Goal: Information Seeking & Learning: Check status

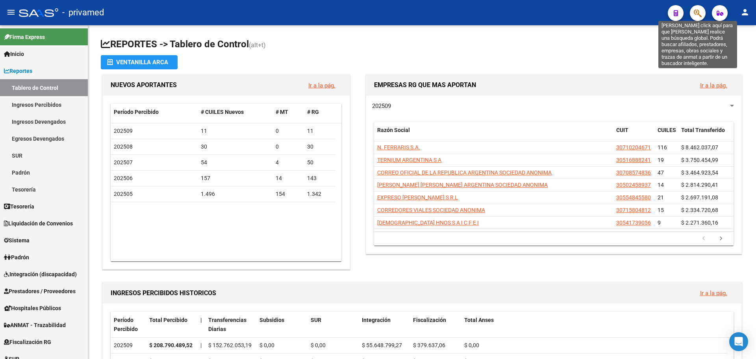
click at [698, 14] on icon "button" at bounding box center [698, 13] width 8 height 9
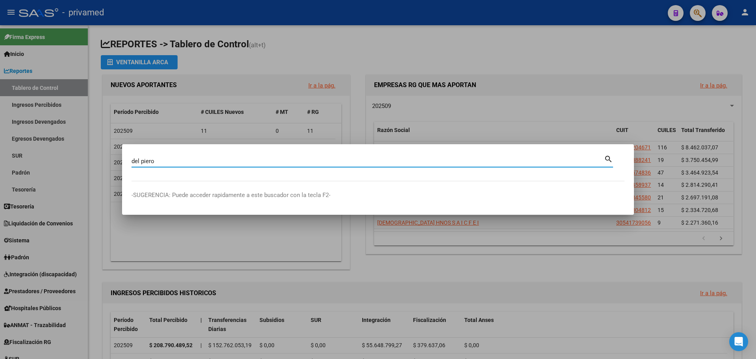
type input "del piero"
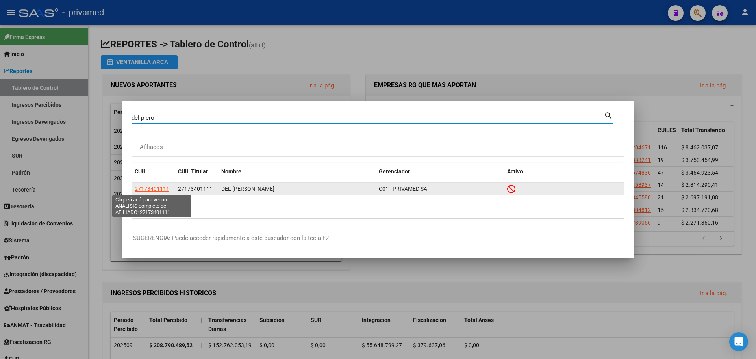
click at [152, 188] on span "27173401111" at bounding box center [152, 188] width 35 height 6
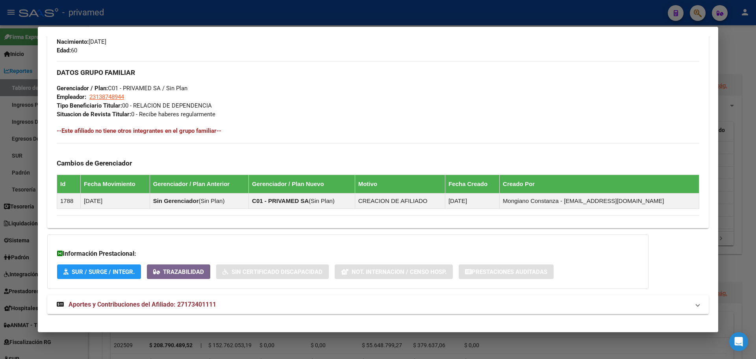
scroll to position [355, 0]
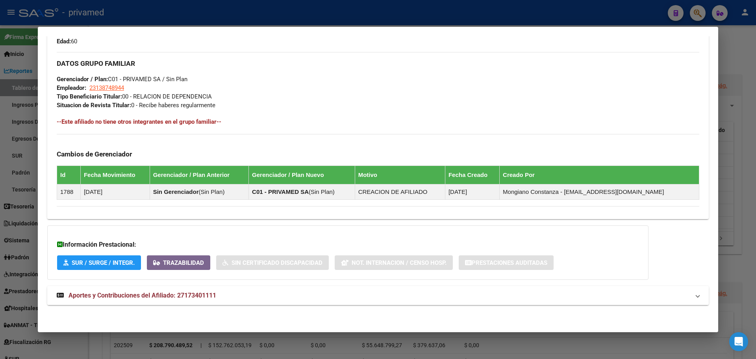
click at [84, 293] on span "Aportes y Contribuciones del Afiliado: 27173401111" at bounding box center [143, 294] width 148 height 7
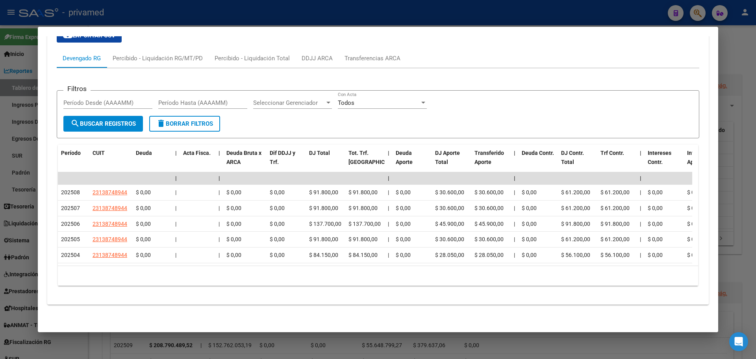
scroll to position [664, 0]
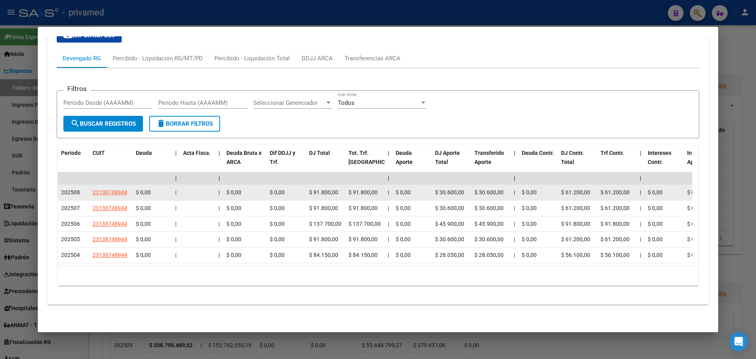
drag, startPoint x: 128, startPoint y: 185, endPoint x: 91, endPoint y: 187, distance: 37.8
click at [91, 187] on datatable-body-cell "23138748944" at bounding box center [110, 192] width 43 height 15
click at [104, 189] on span "23138748944" at bounding box center [110, 192] width 35 height 6
copy span "23138748944"
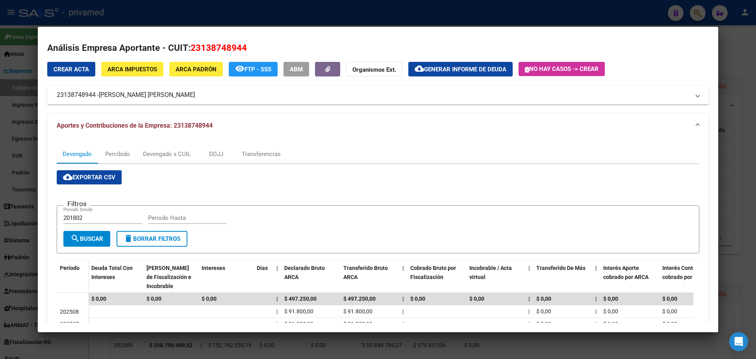
scroll to position [0, 0]
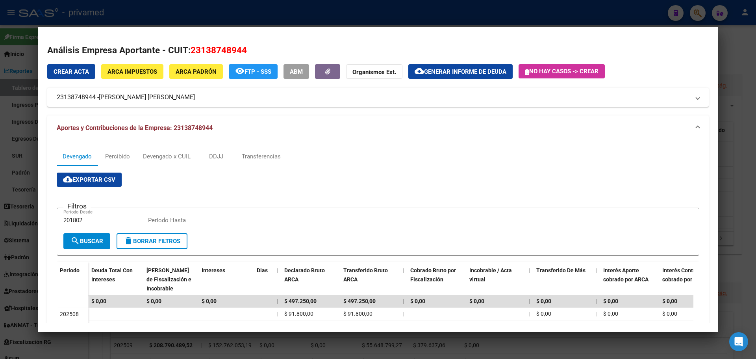
drag, startPoint x: 216, startPoint y: 129, endPoint x: 174, endPoint y: 130, distance: 42.5
click at [174, 130] on mat-panel-title "Aportes y Contribuciones de la Empresa: 23138748944" at bounding box center [373, 127] width 633 height 9
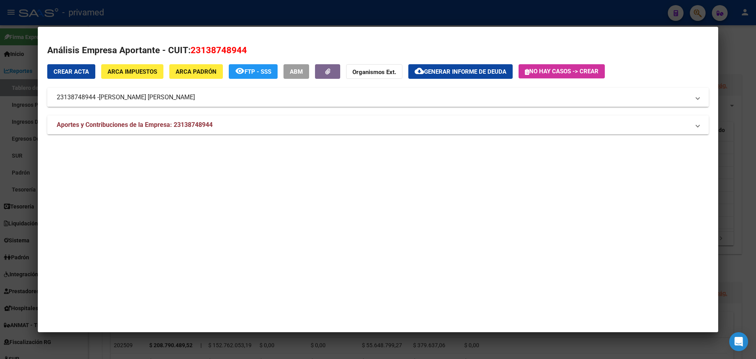
drag, startPoint x: 177, startPoint y: 99, endPoint x: 194, endPoint y: 99, distance: 16.9
click at [155, 102] on mat-panel-title "23138748944 - [PERSON_NAME] [PERSON_NAME]" at bounding box center [373, 97] width 633 height 9
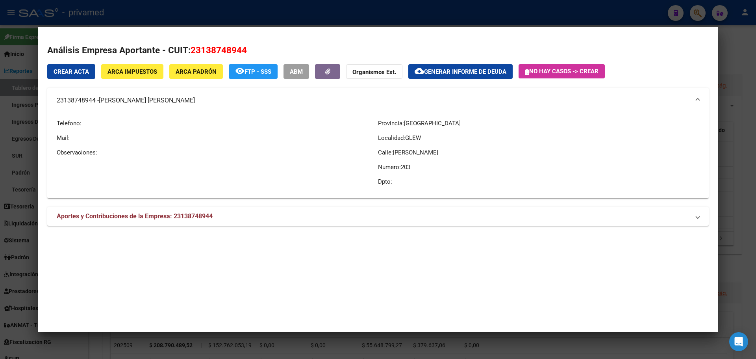
click at [192, 99] on mat-panel-title "23138748944 - [PERSON_NAME] [PERSON_NAME]" at bounding box center [373, 100] width 633 height 9
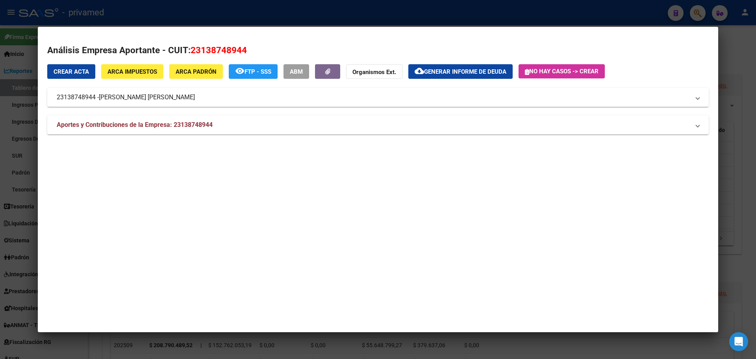
click at [192, 100] on mat-panel-title "23138748944 - [PERSON_NAME] [PERSON_NAME]" at bounding box center [373, 97] width 633 height 9
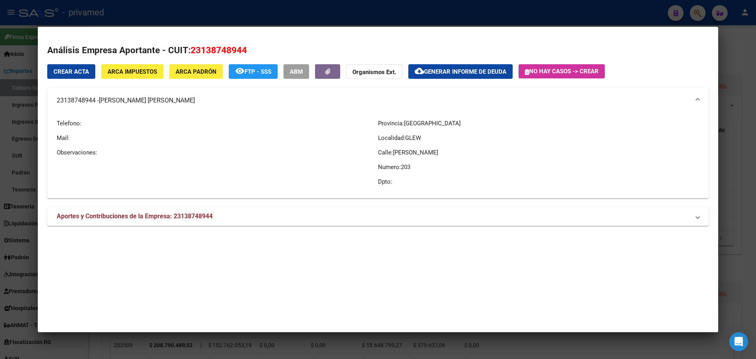
drag, startPoint x: 53, startPoint y: 99, endPoint x: 180, endPoint y: 106, distance: 127.3
click at [180, 106] on mat-expansion-panel-header "23138748944 - [PERSON_NAME] [PERSON_NAME]" at bounding box center [377, 100] width 661 height 25
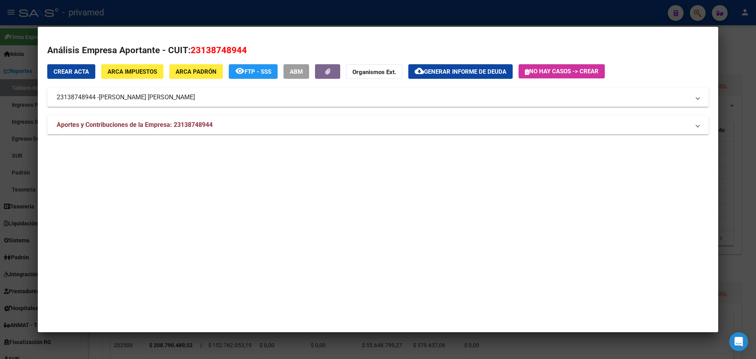
copy mat-panel-title "23138748944 - [PERSON_NAME] [PERSON_NAME]"
click at [133, 93] on span "[PERSON_NAME] [PERSON_NAME]" at bounding box center [147, 97] width 96 height 9
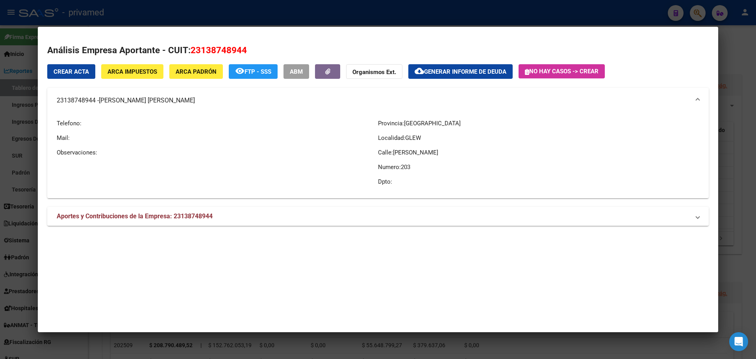
drag, startPoint x: 251, startPoint y: 47, endPoint x: 188, endPoint y: 48, distance: 63.4
click at [188, 48] on h2 "Análisis Empresa Aportante - CUIT: 23138748944" at bounding box center [377, 50] width 661 height 13
copy h2 "23138748944"
click at [188, 15] on div at bounding box center [378, 179] width 756 height 359
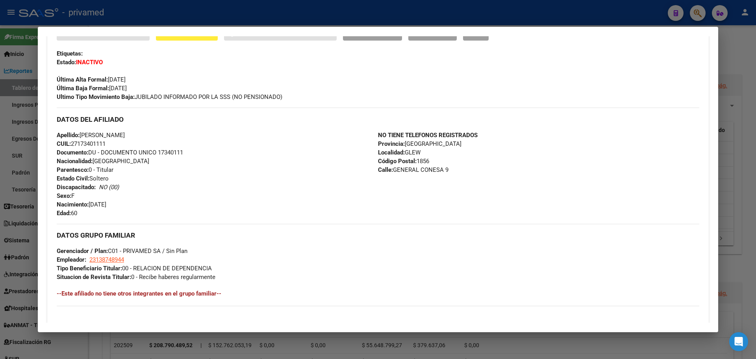
scroll to position [231, 0]
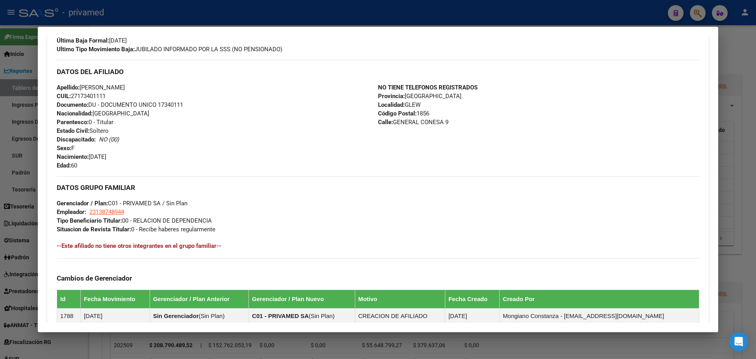
click at [441, 16] on div at bounding box center [378, 179] width 756 height 359
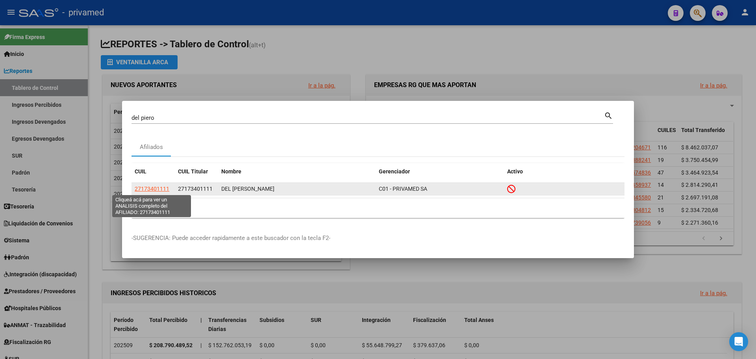
click at [150, 186] on span "27173401111" at bounding box center [152, 188] width 35 height 6
type textarea "27173401111"
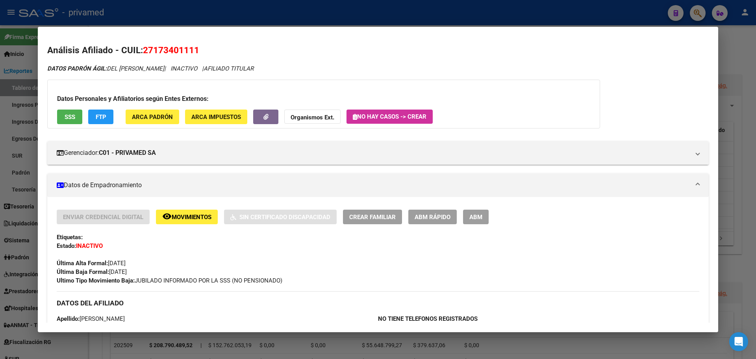
click at [483, 220] on button "ABM" at bounding box center [476, 216] width 26 height 15
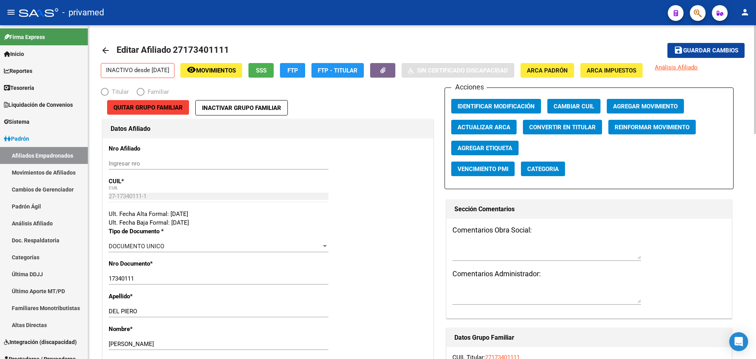
radio input "true"
type input "23-13874894-4"
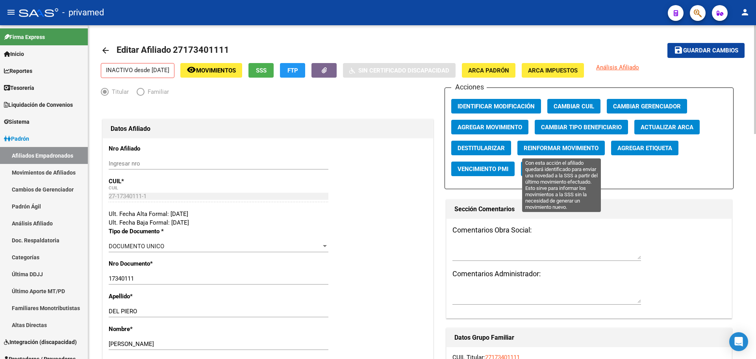
click at [580, 146] on span "Reinformar Movimiento" at bounding box center [561, 147] width 75 height 7
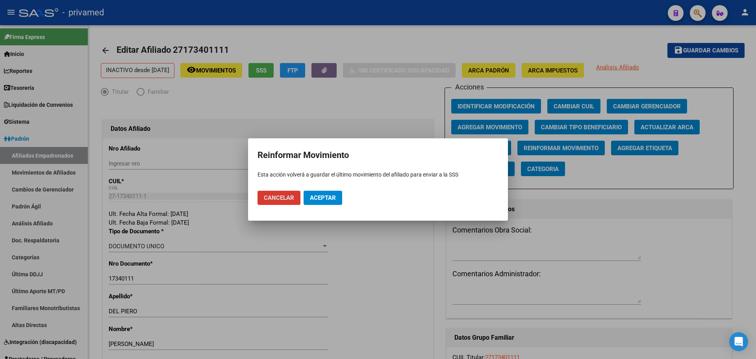
click at [327, 196] on span "Aceptar" at bounding box center [323, 197] width 26 height 7
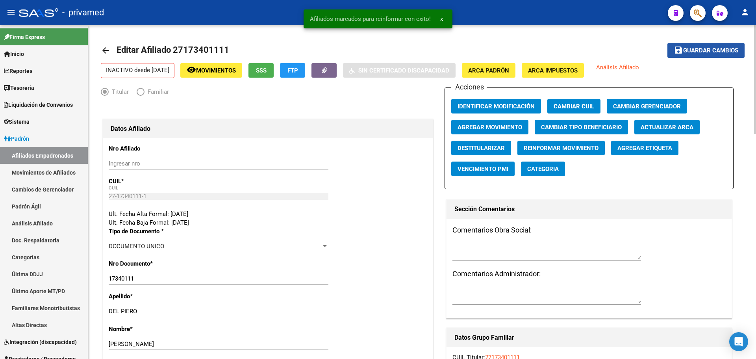
click at [715, 52] on span "Guardar cambios" at bounding box center [710, 50] width 55 height 7
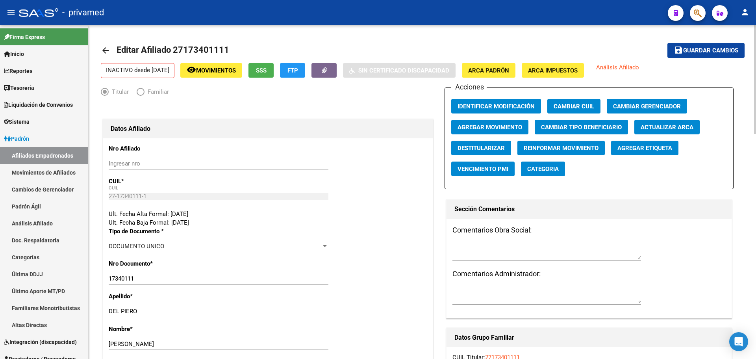
click at [106, 52] on mat-icon "arrow_back" at bounding box center [105, 50] width 9 height 9
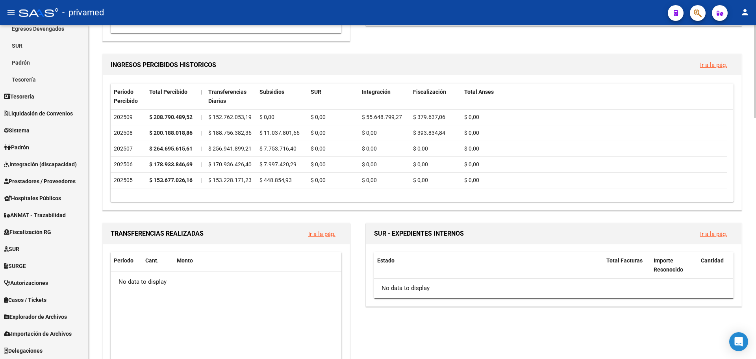
scroll to position [276, 0]
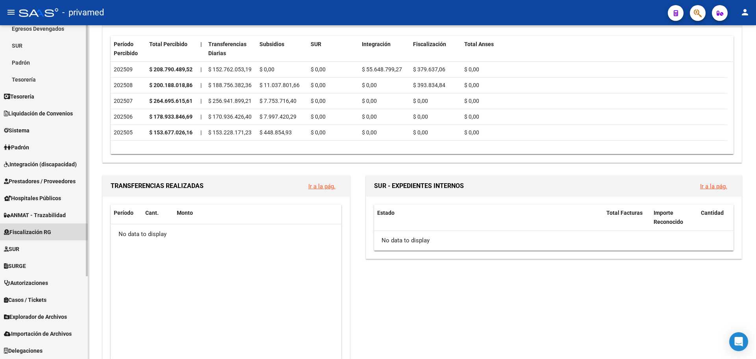
click at [48, 234] on span "Fiscalización RG" at bounding box center [27, 232] width 47 height 9
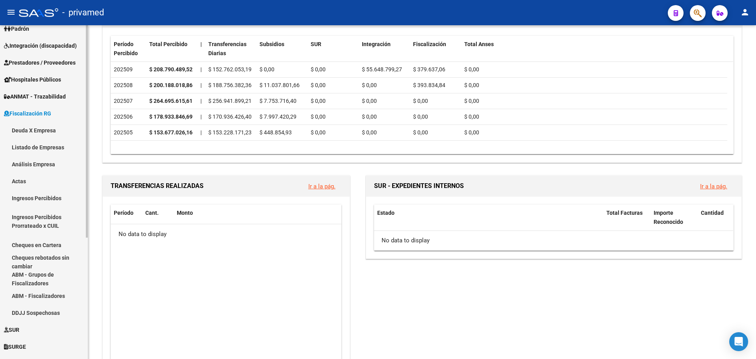
click at [49, 131] on link "Deuda X Empresa" at bounding box center [44, 130] width 88 height 17
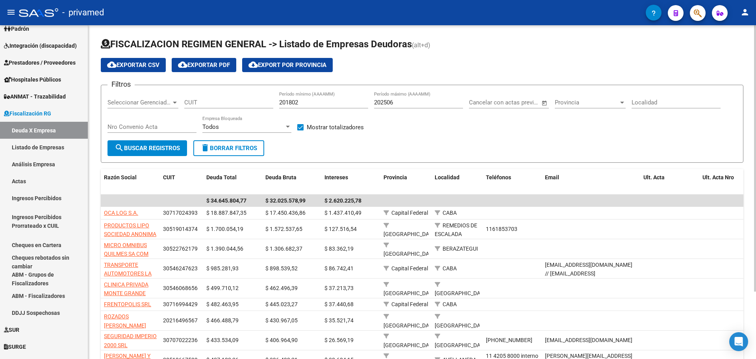
click at [124, 104] on span "Seleccionar Gerenciador" at bounding box center [139, 102] width 64 height 7
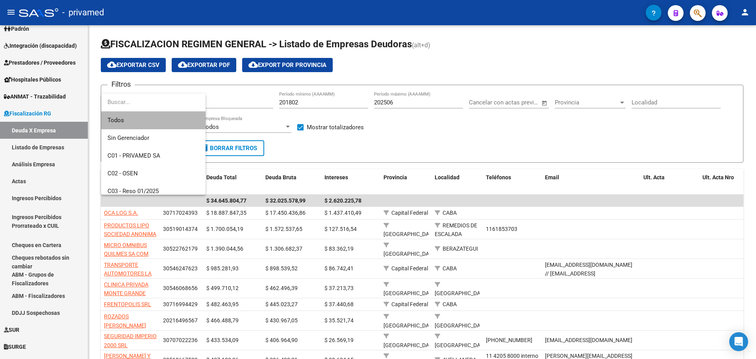
click at [142, 119] on span "Todos" at bounding box center [153, 120] width 92 height 18
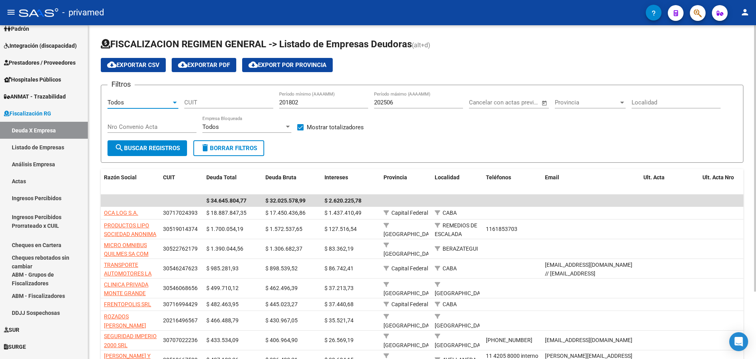
click at [390, 101] on input "202506" at bounding box center [418, 102] width 89 height 7
click at [397, 103] on input "202506" at bounding box center [418, 102] width 89 height 7
click at [147, 149] on span "search Buscar Registros" at bounding box center [147, 147] width 65 height 7
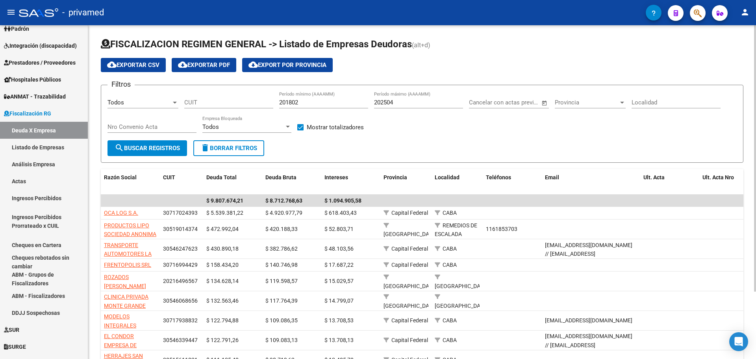
click at [407, 98] on div "202504 Período máximo (AAAAMM)" at bounding box center [418, 99] width 89 height 17
click at [150, 145] on span "search Buscar Registros" at bounding box center [147, 147] width 65 height 7
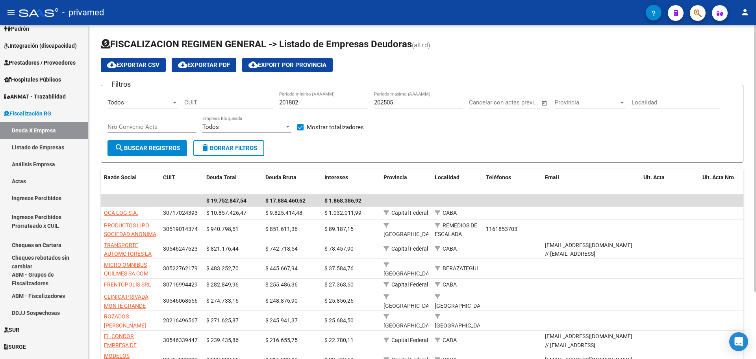
click at [416, 102] on input "202505" at bounding box center [418, 102] width 89 height 7
click at [168, 146] on span "search Buscar Registros" at bounding box center [147, 147] width 65 height 7
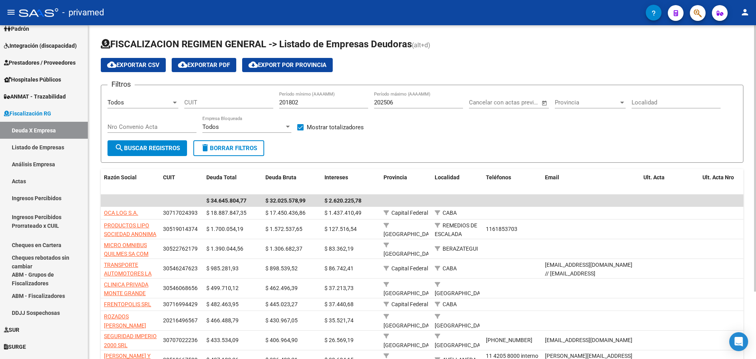
click at [402, 101] on input "202506" at bounding box center [418, 102] width 89 height 7
click at [161, 148] on span "search Buscar Registros" at bounding box center [147, 147] width 65 height 7
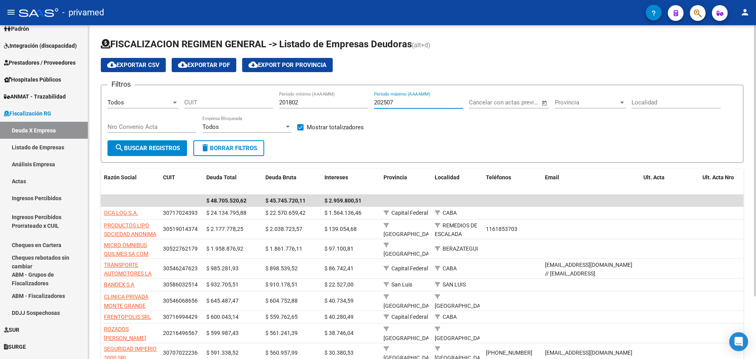
click at [401, 102] on input "202507" at bounding box center [418, 102] width 89 height 7
type input "202504"
click at [166, 146] on span "search Buscar Registros" at bounding box center [147, 147] width 65 height 7
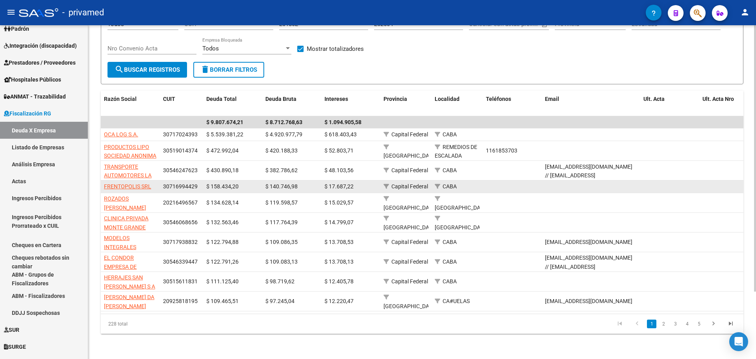
scroll to position [84, 0]
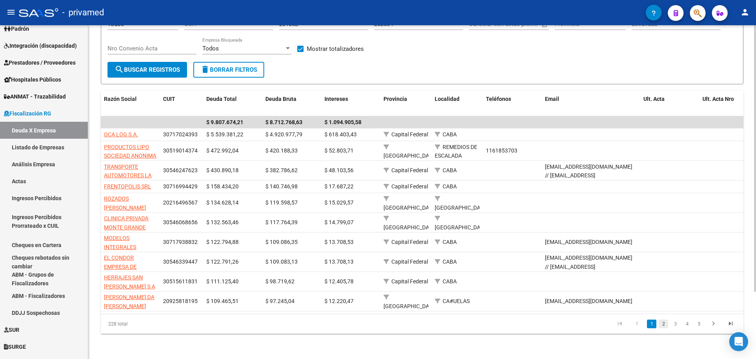
click at [662, 324] on link "2" at bounding box center [663, 323] width 9 height 9
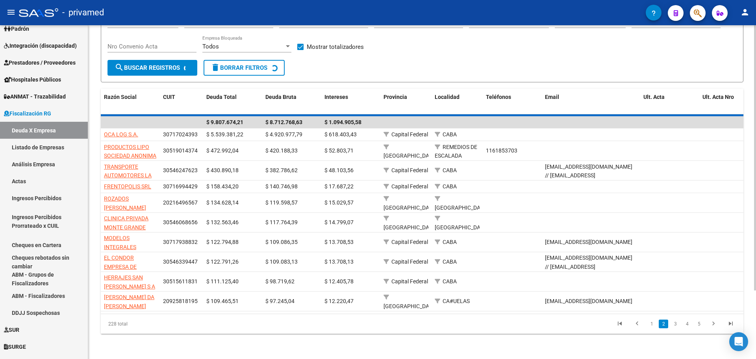
scroll to position [77, 0]
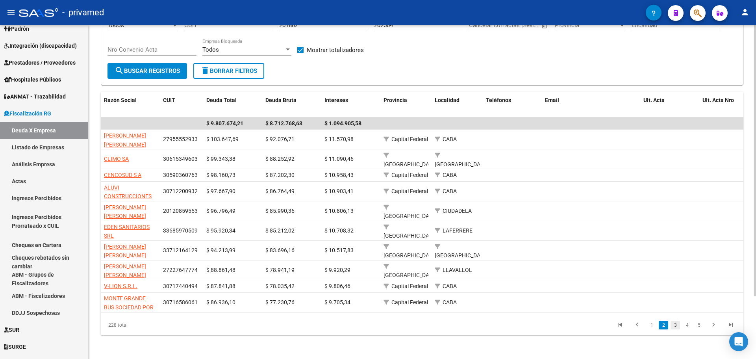
click at [675, 324] on link "3" at bounding box center [674, 324] width 9 height 9
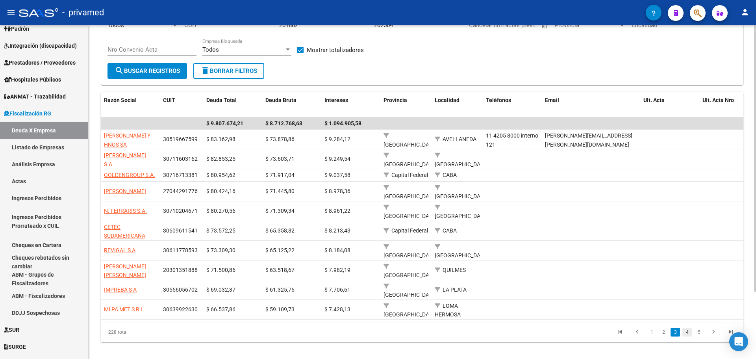
click at [687, 330] on link "4" at bounding box center [686, 332] width 9 height 9
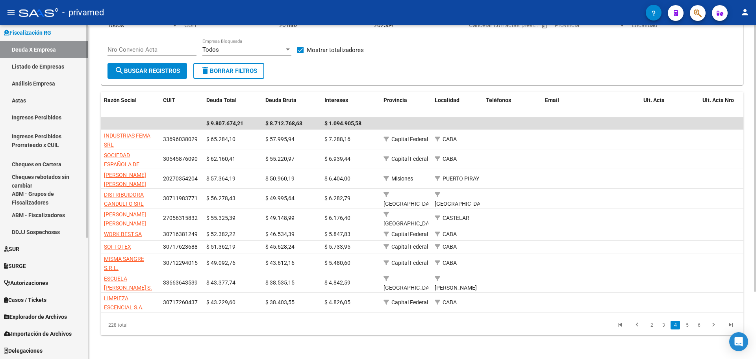
scroll to position [0, 0]
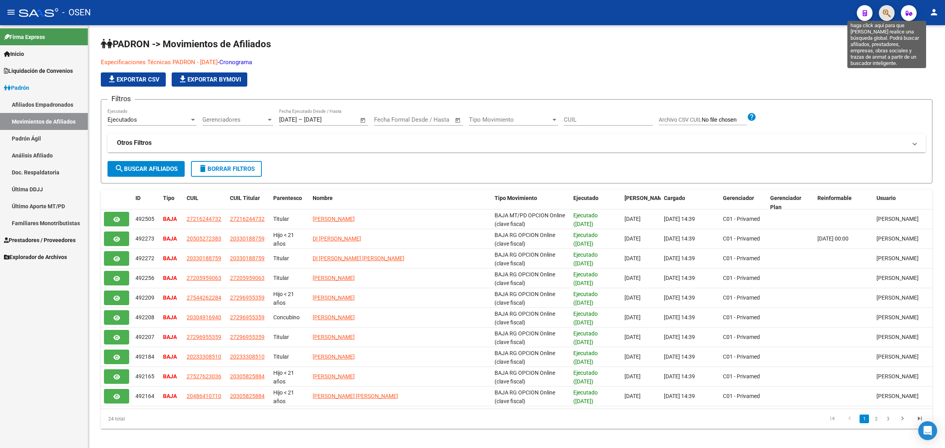
click at [888, 16] on icon "button" at bounding box center [887, 13] width 8 height 9
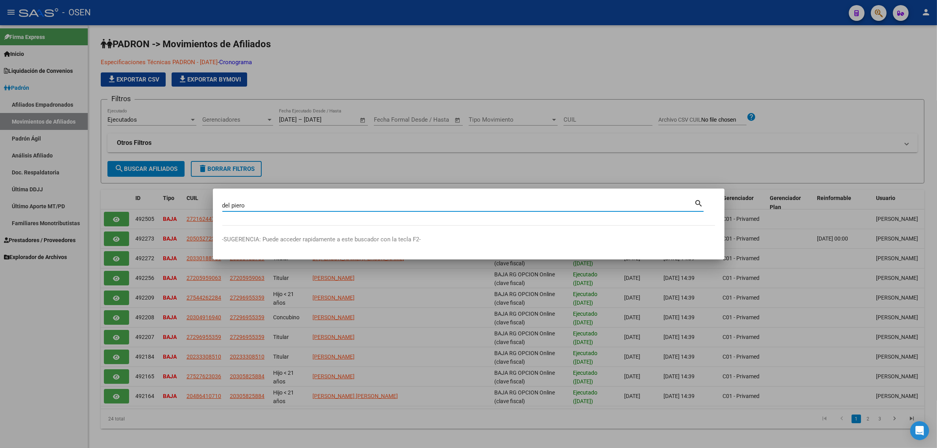
type input "del piero"
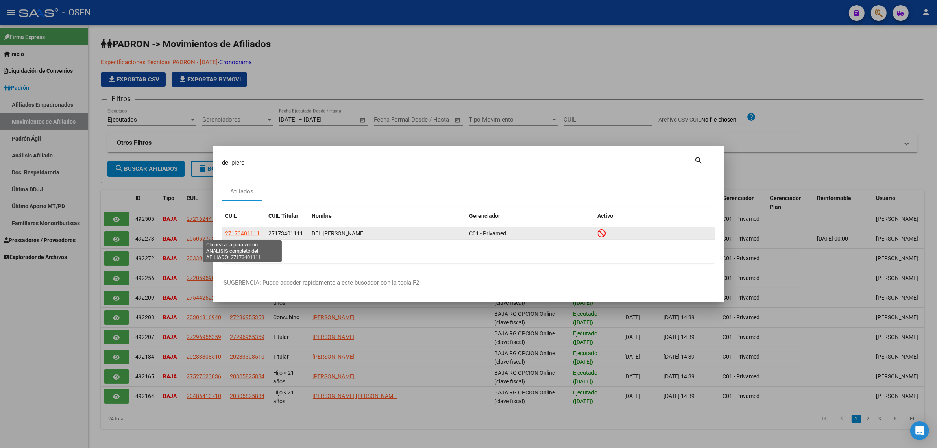
click at [231, 233] on span "27173401111" at bounding box center [243, 233] width 35 height 6
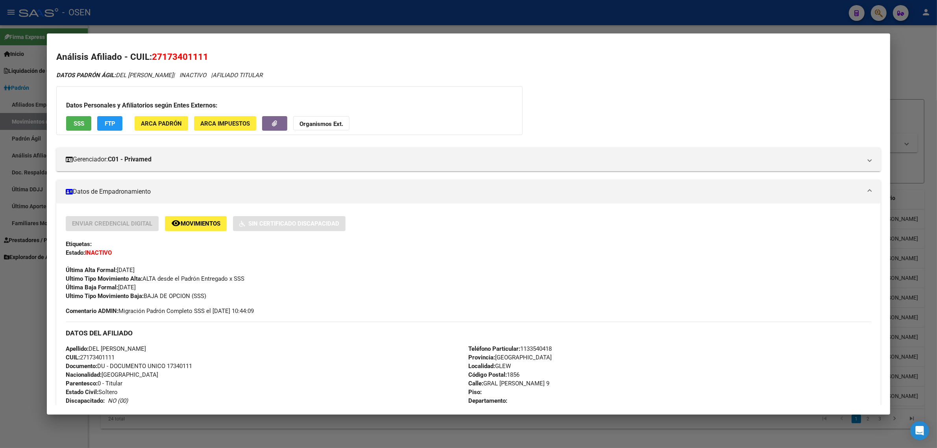
scroll to position [237, 0]
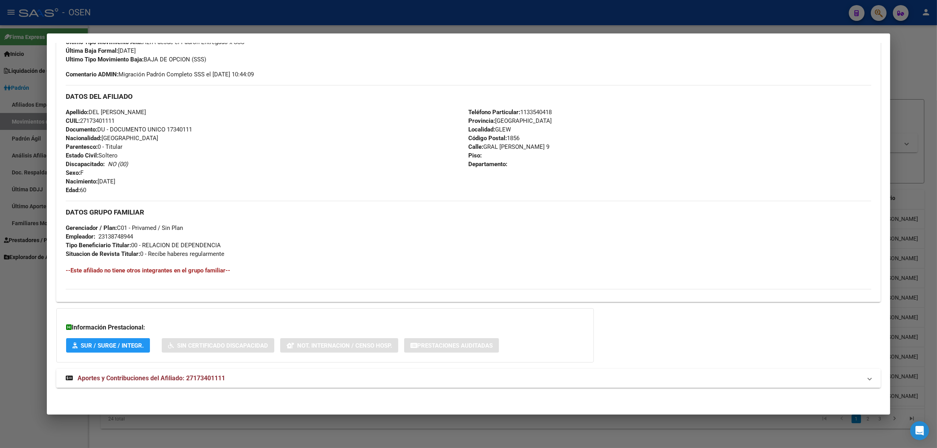
click at [107, 378] on span "Aportes y Contribuciones del Afiliado: 27173401111" at bounding box center [152, 377] width 148 height 7
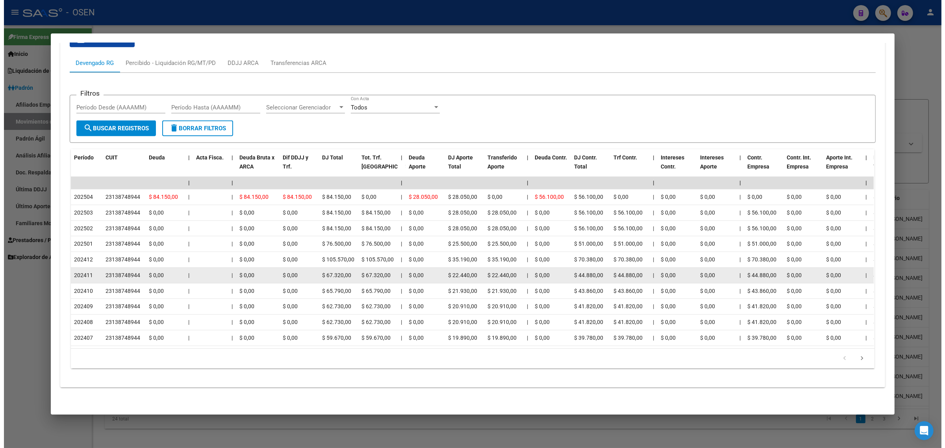
scroll to position [622, 0]
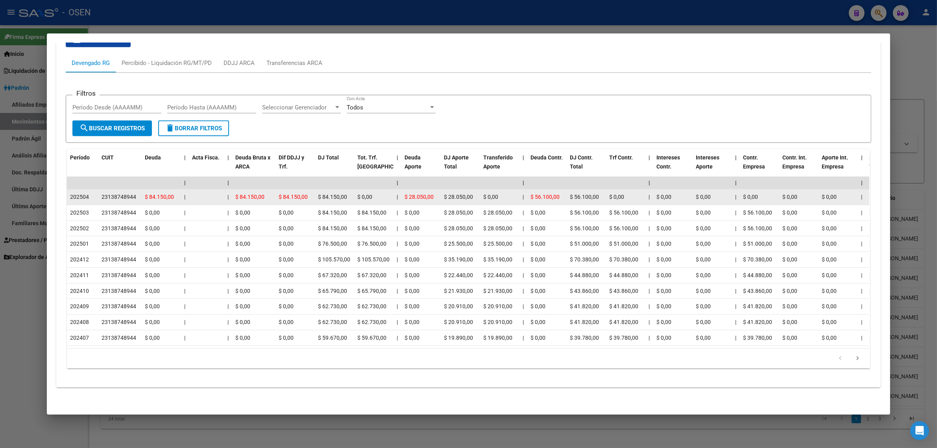
click at [106, 193] on div "23138748944" at bounding box center [119, 197] width 35 height 9
drag, startPoint x: 98, startPoint y: 189, endPoint x: 133, endPoint y: 192, distance: 34.8
click at [133, 193] on div "23138748944" at bounding box center [120, 197] width 37 height 9
copy div "23138748944"
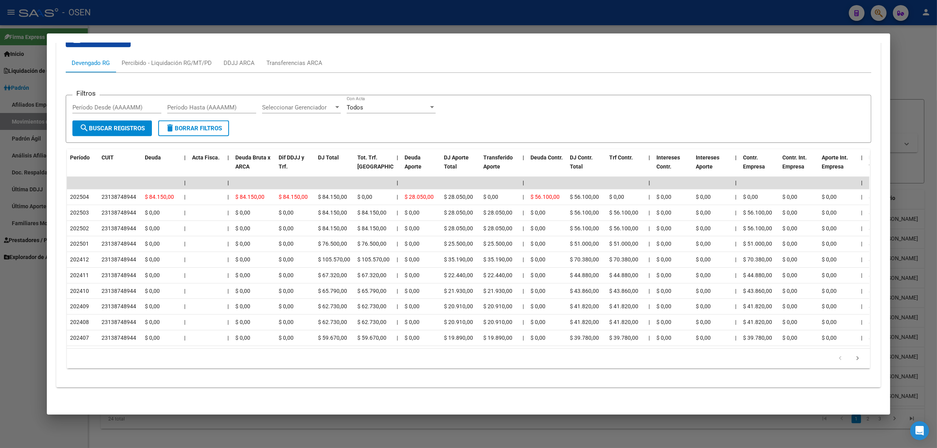
drag, startPoint x: 556, startPoint y: 24, endPoint x: 562, endPoint y: 27, distance: 6.5
click at [556, 24] on div at bounding box center [468, 224] width 937 height 448
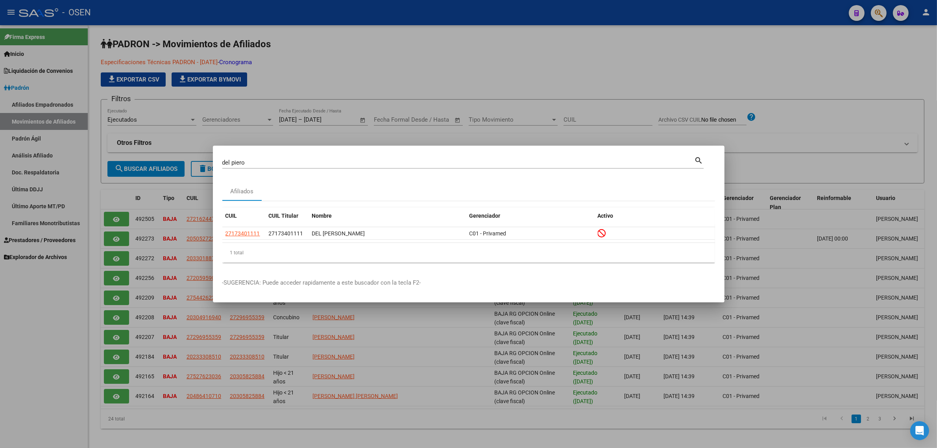
click at [599, 101] on div at bounding box center [468, 224] width 937 height 448
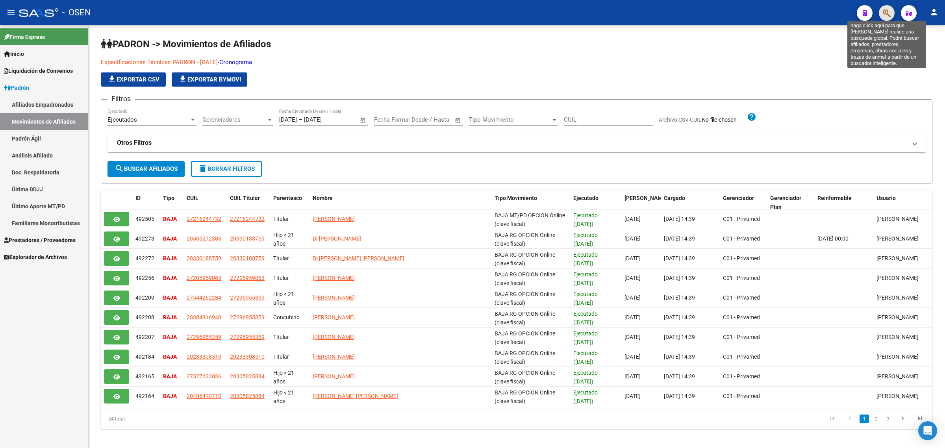
click at [888, 11] on icon "button" at bounding box center [887, 13] width 8 height 9
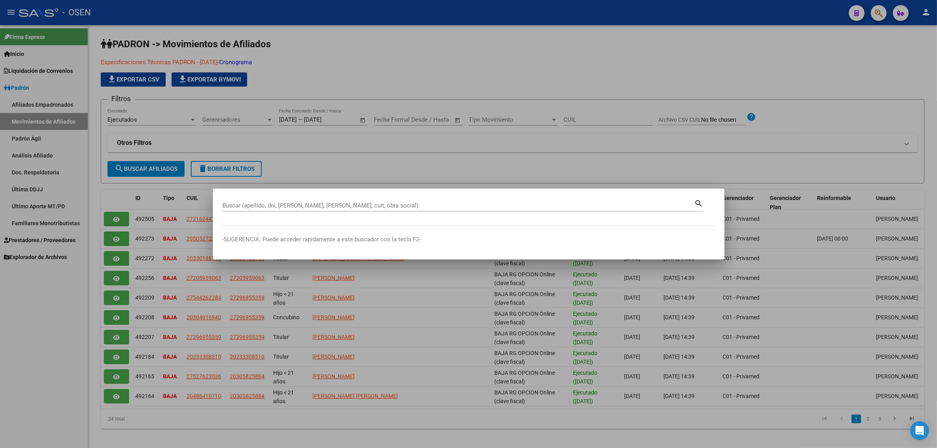
paste input "23138748944"
type input "23138748944"
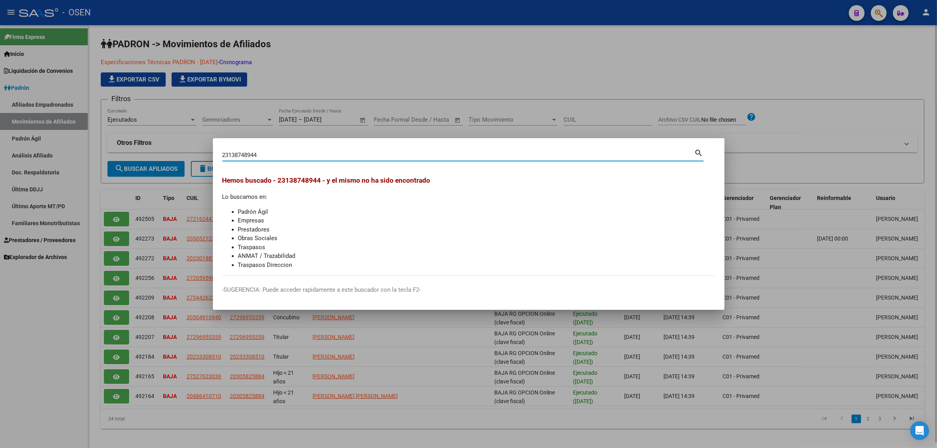
click at [569, 58] on div at bounding box center [468, 224] width 937 height 448
